Goal: Transaction & Acquisition: Subscribe to service/newsletter

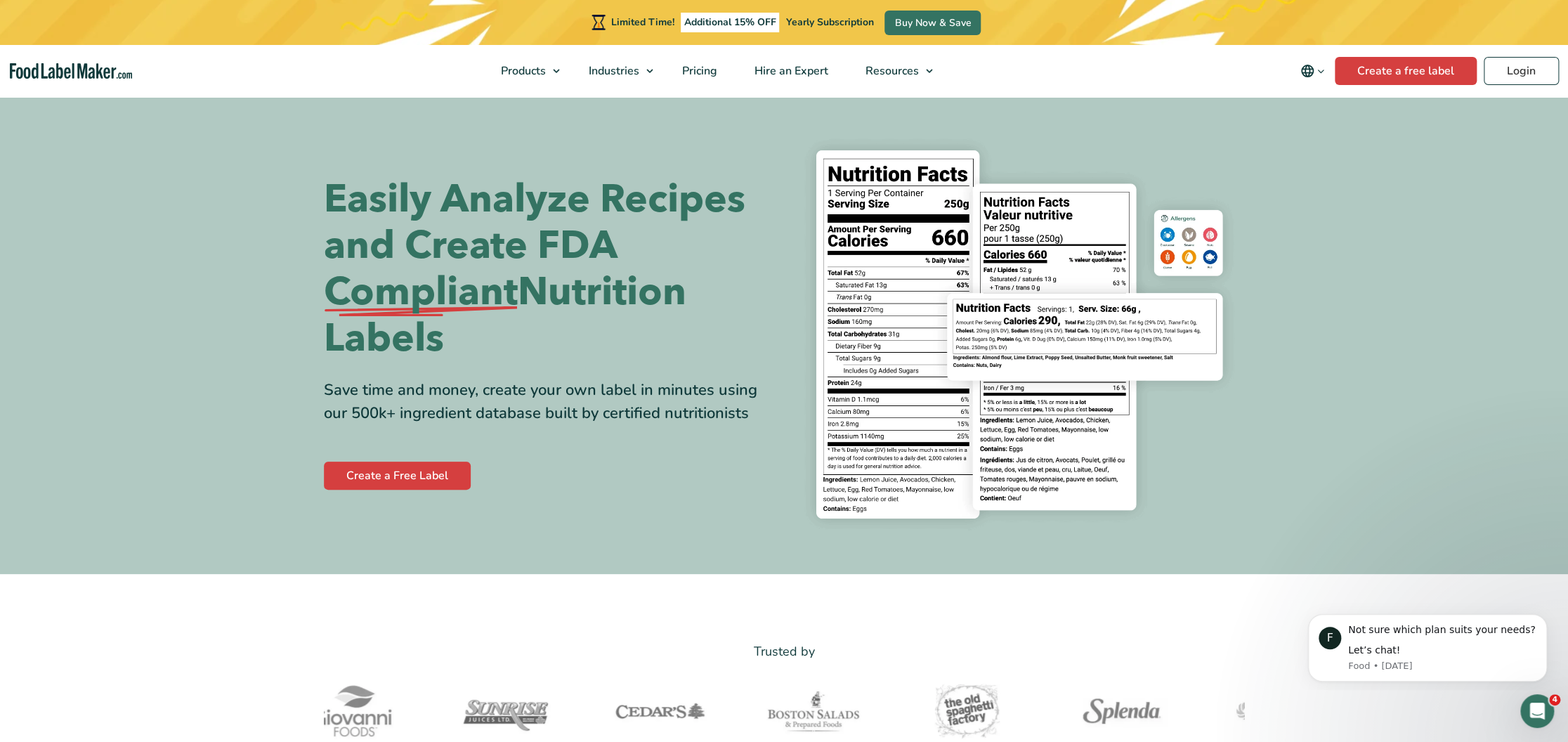
drag, startPoint x: 490, startPoint y: 365, endPoint x: 556, endPoint y: 324, distance: 77.7
click at [538, 321] on div "Easily Analyze Recipes and Create FDA Compliant Nutrition Labels Save time and …" at bounding box center [547, 334] width 449 height 316
click at [613, 353] on h1 "Easily Analyze Recipes and Create FDA Compliant Nutrition Labels" at bounding box center [547, 269] width 449 height 186
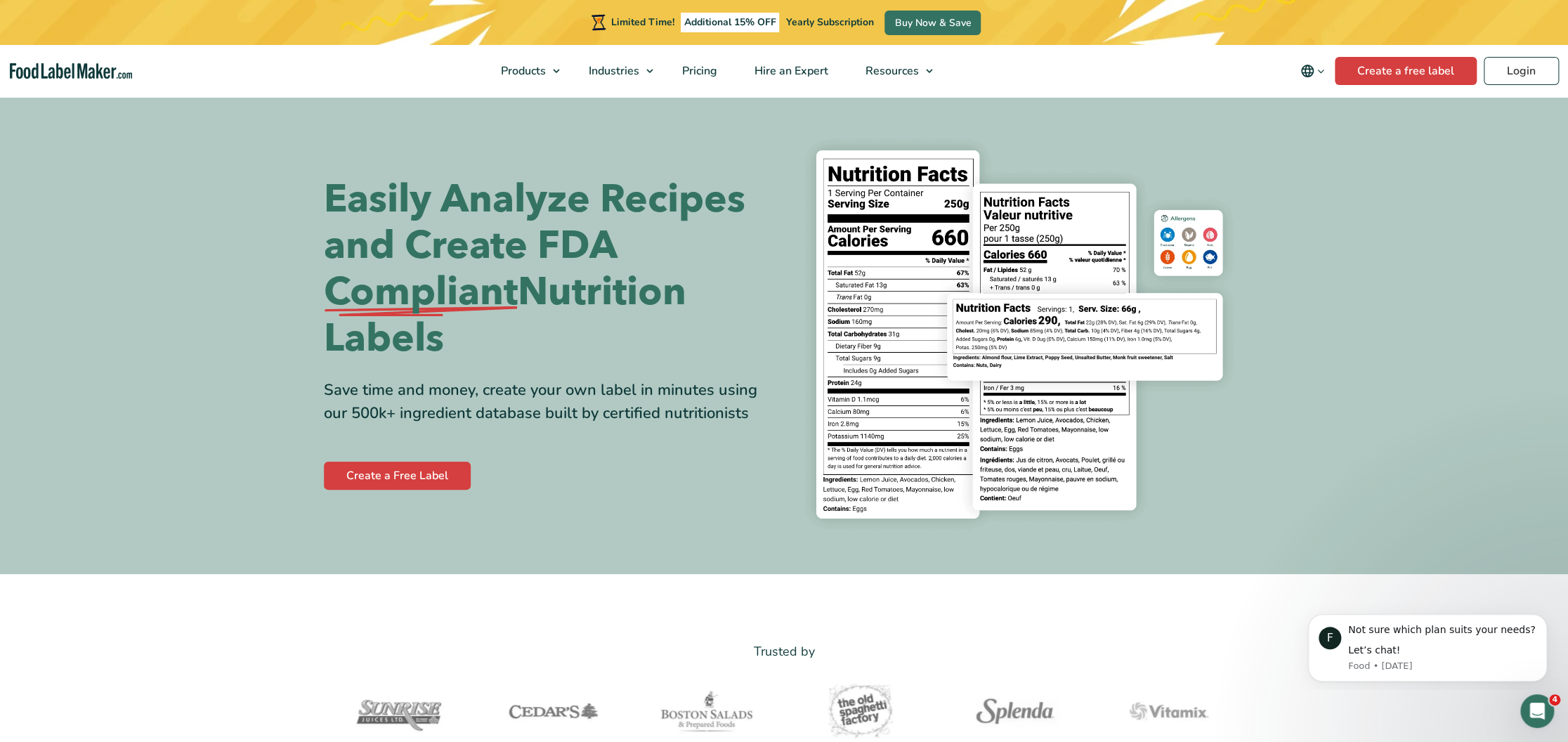
click at [642, 377] on div "Easily Analyze Recipes and Create FDA Compliant Nutrition Labels Save time and …" at bounding box center [547, 334] width 449 height 316
click at [1195, 71] on nav "Products Food Nutrition Labelling Supplements Formulation & Labelling Industrie…" at bounding box center [784, 70] width 1568 height 52
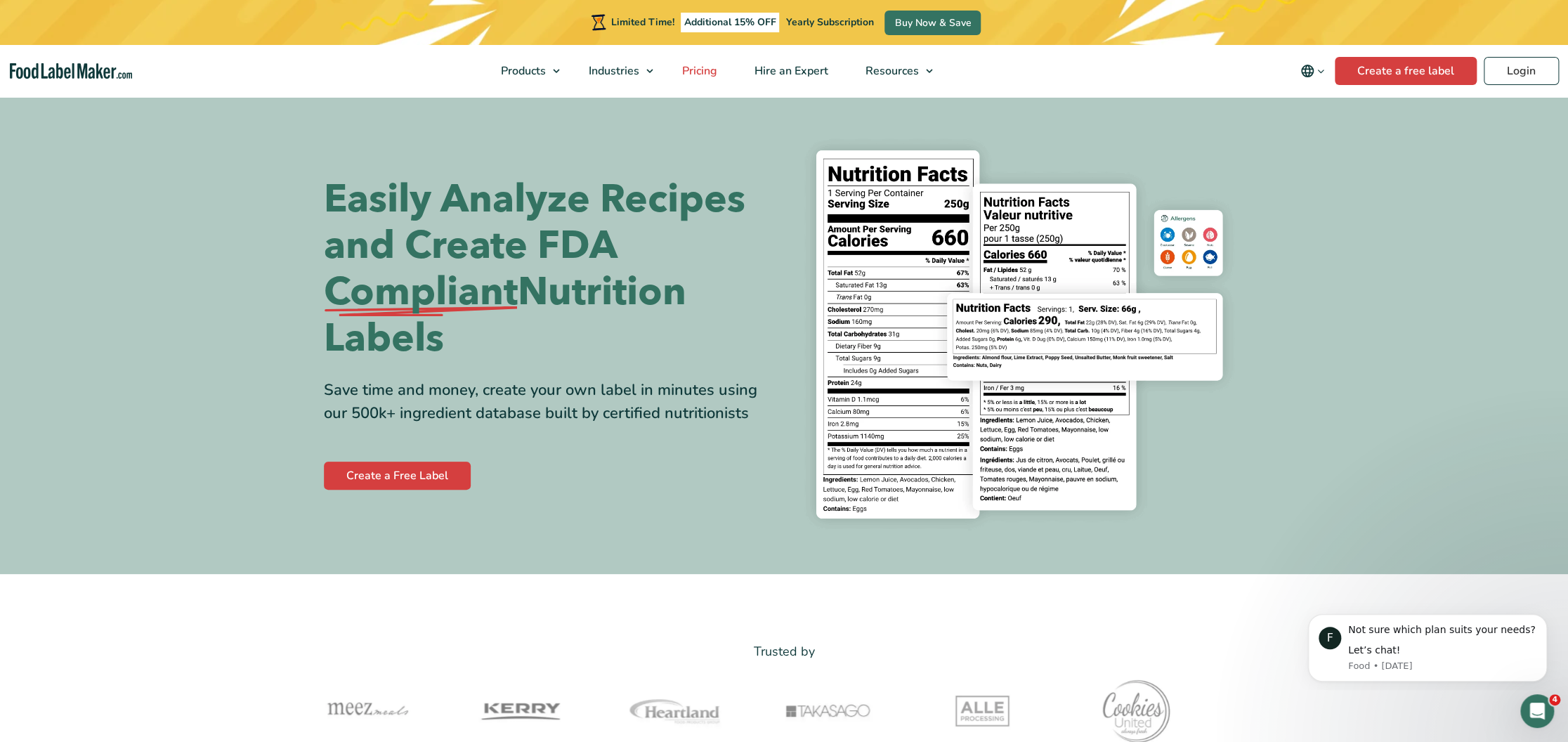
click at [700, 71] on span "Pricing" at bounding box center [697, 71] width 41 height 16
